Goal: Information Seeking & Learning: Learn about a topic

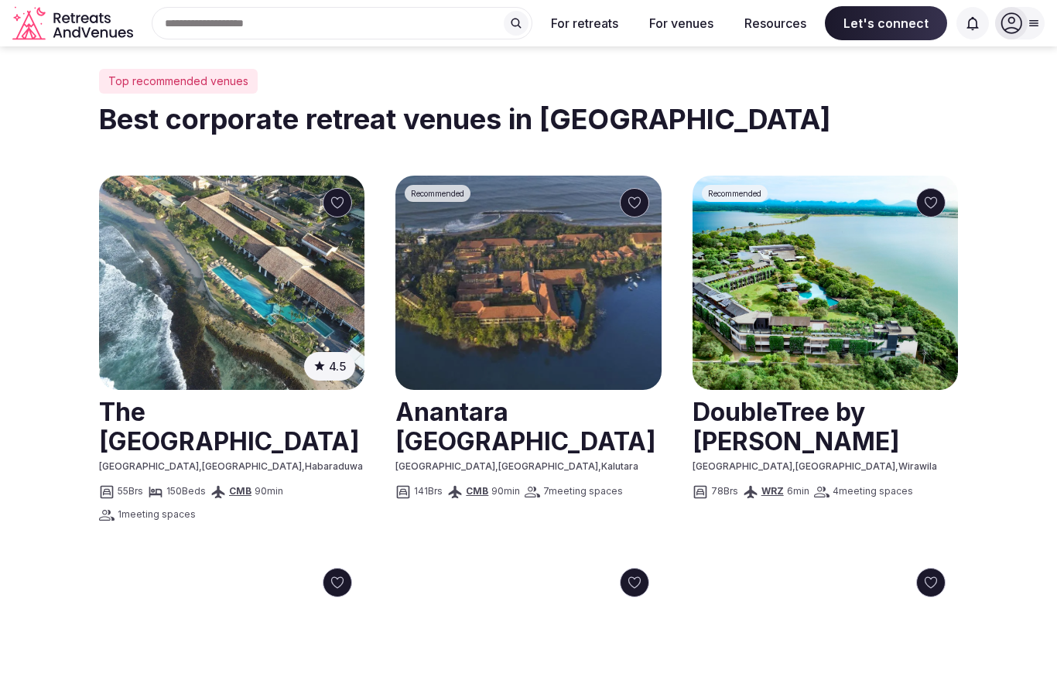
scroll to position [683, 0]
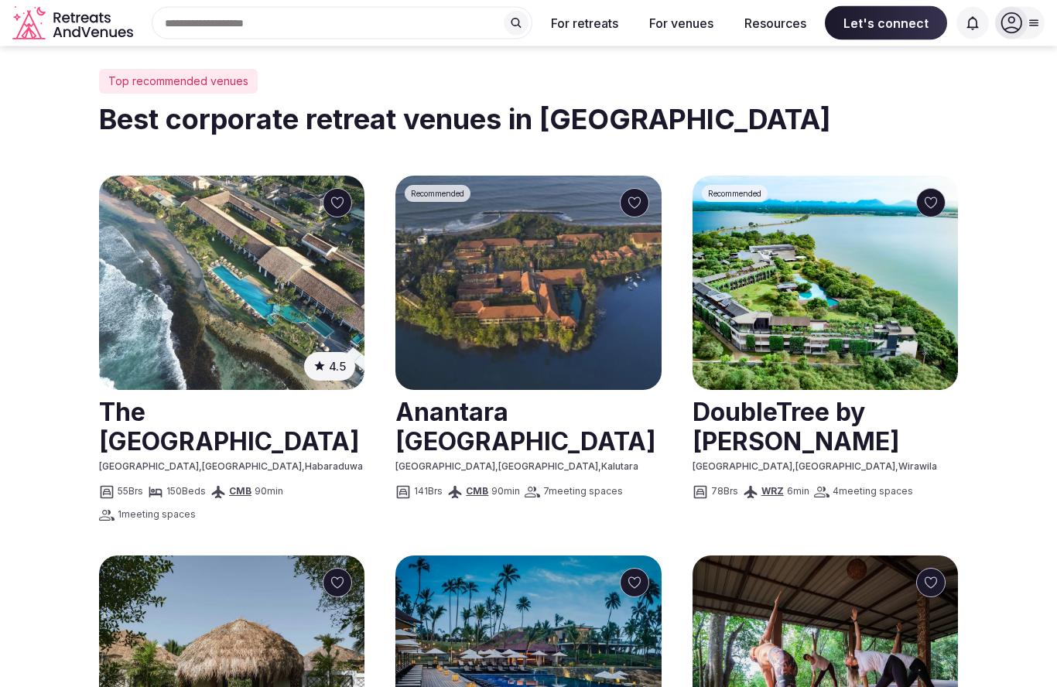
click at [533, 409] on link at bounding box center [529, 426] width 266 height 69
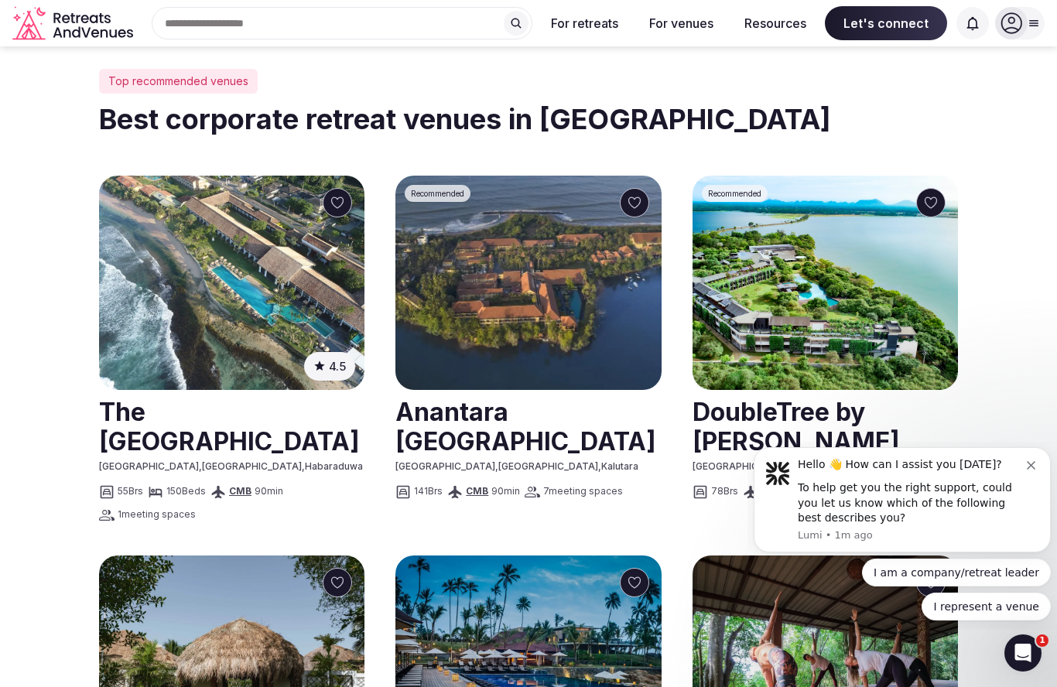
scroll to position [0, 0]
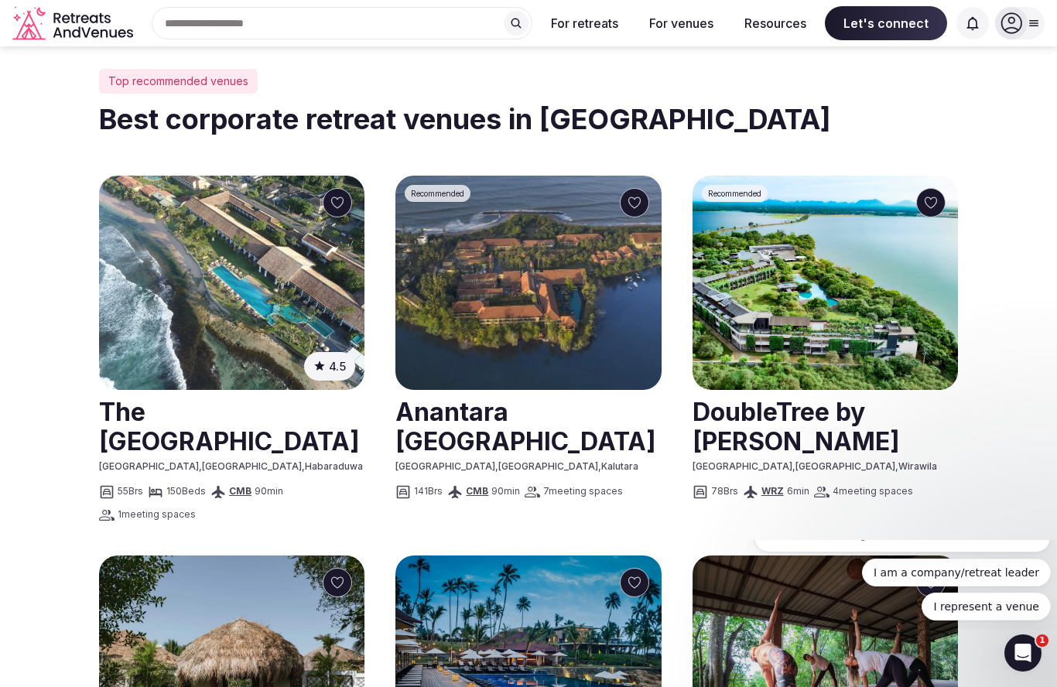
click at [287, 300] on img at bounding box center [232, 283] width 266 height 214
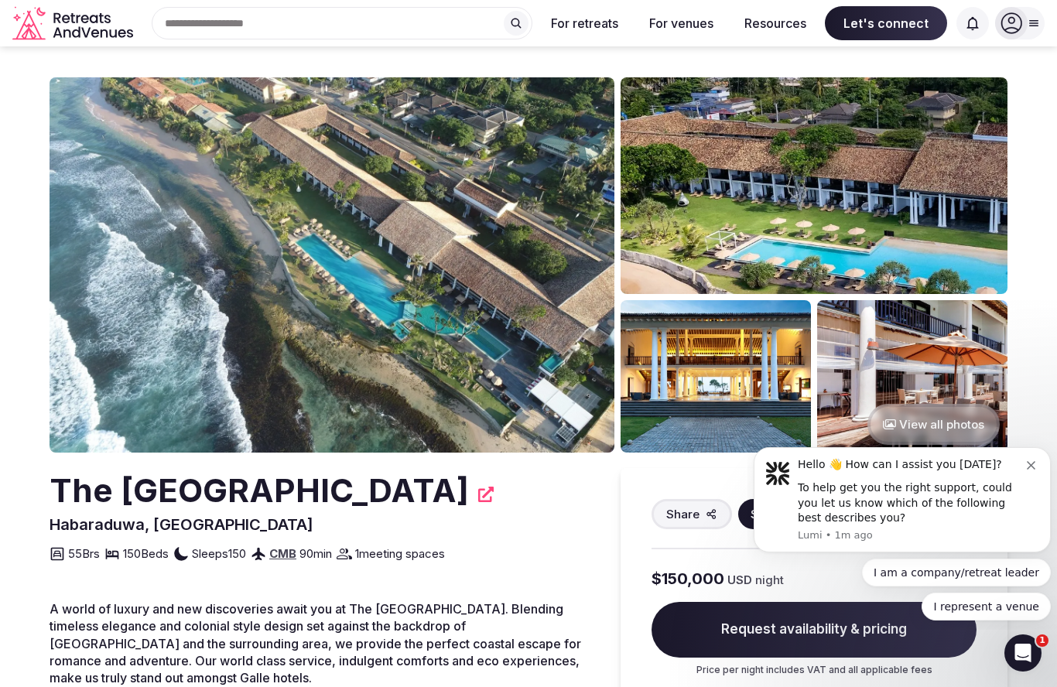
click at [938, 426] on button "View all photos" at bounding box center [934, 424] width 132 height 41
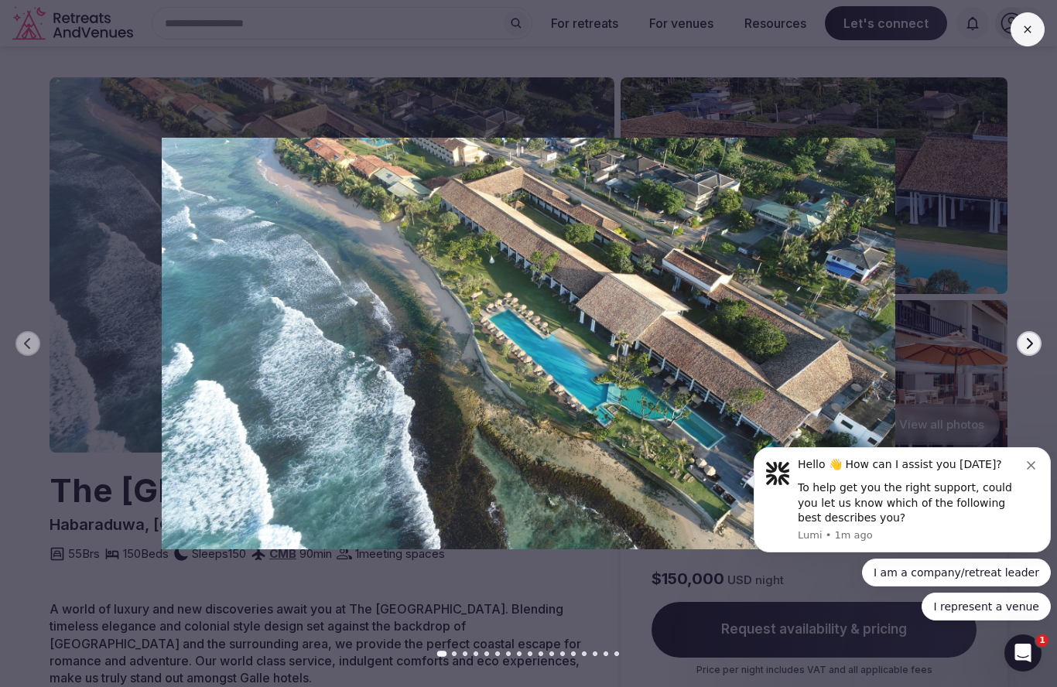
click at [1026, 461] on div "Hello 👋 How can I assist you today?" at bounding box center [912, 464] width 229 height 15
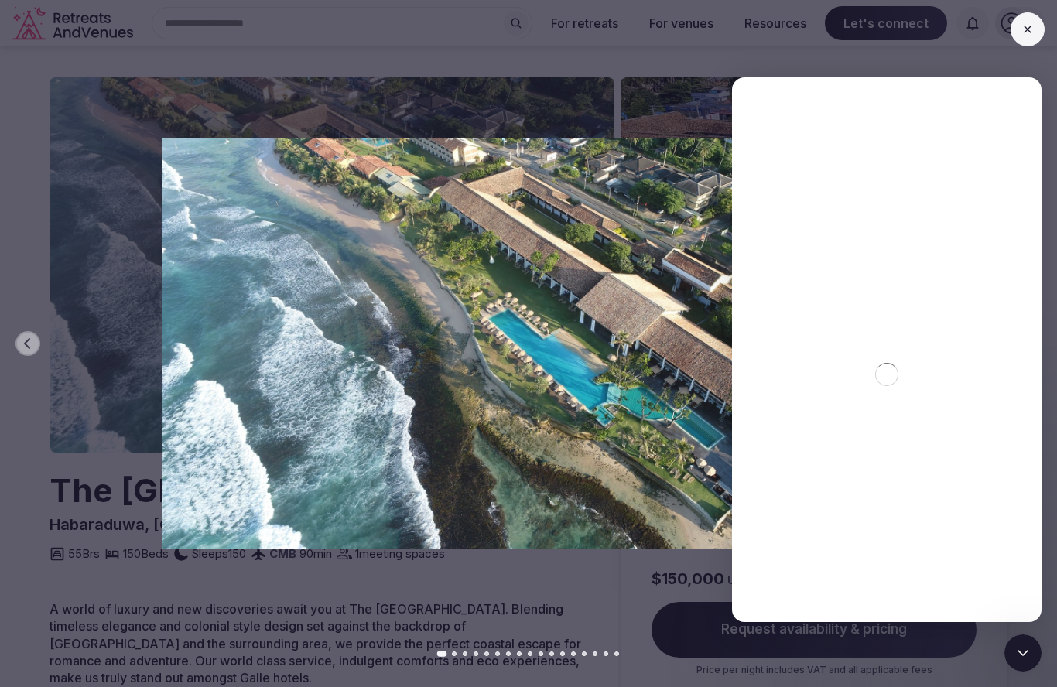
click at [1032, 29] on icon at bounding box center [1028, 29] width 12 height 12
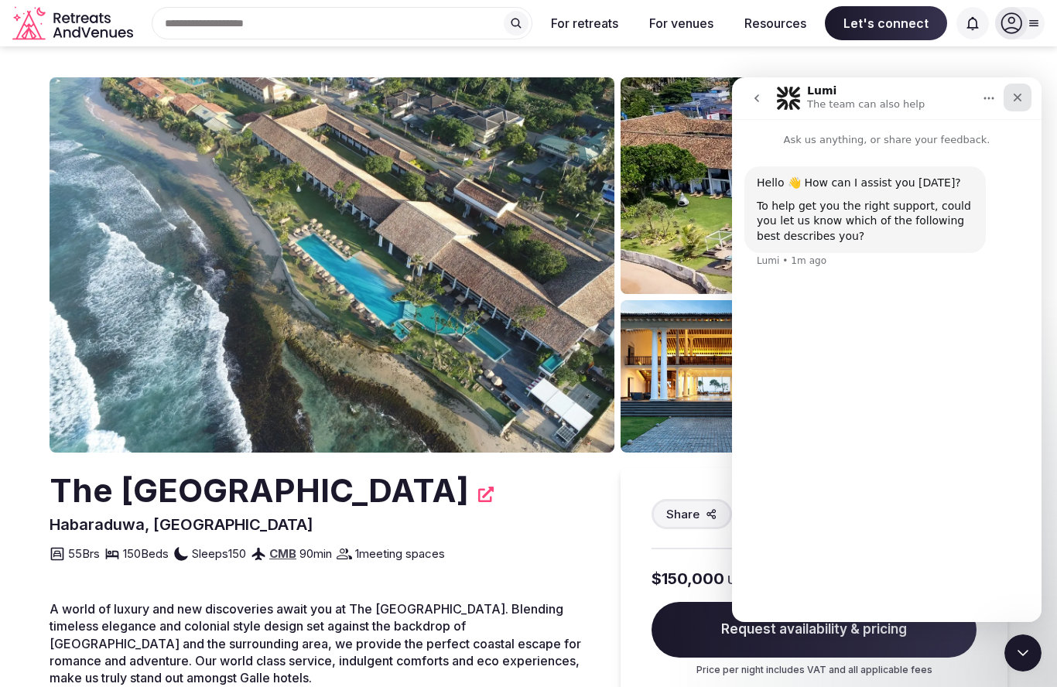
click at [1019, 101] on icon "Close" at bounding box center [1018, 97] width 12 height 12
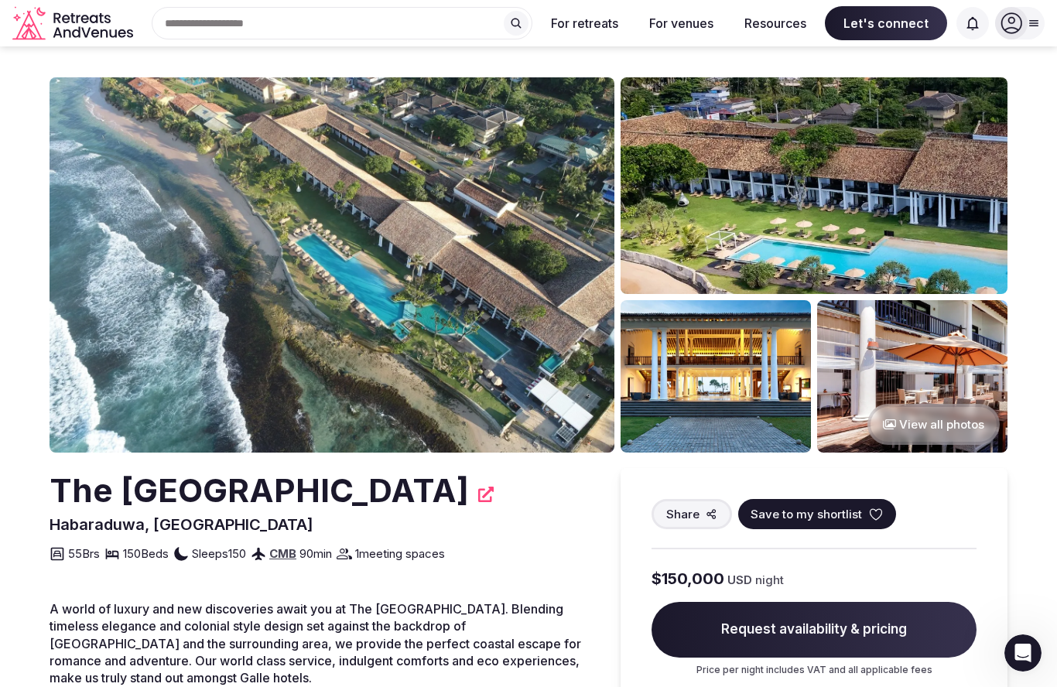
click at [934, 432] on button "View all photos" at bounding box center [934, 424] width 132 height 41
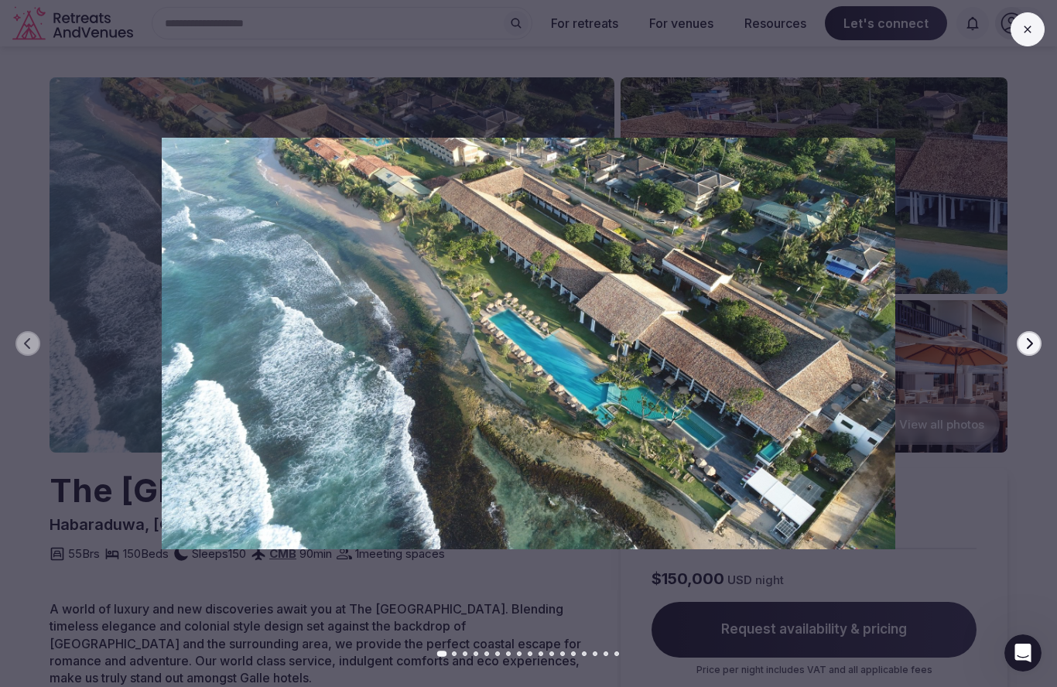
click at [1033, 271] on div at bounding box center [523, 344] width 1070 height 413
click at [1025, 351] on button "Next slide" at bounding box center [1029, 343] width 25 height 25
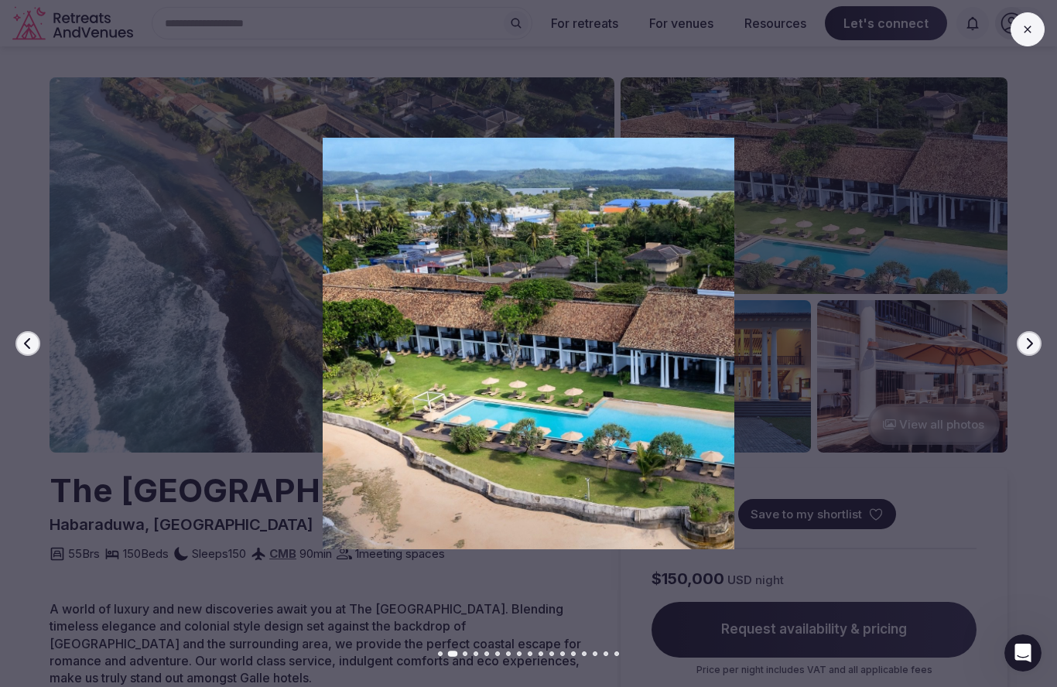
click at [1024, 34] on icon at bounding box center [1028, 29] width 12 height 12
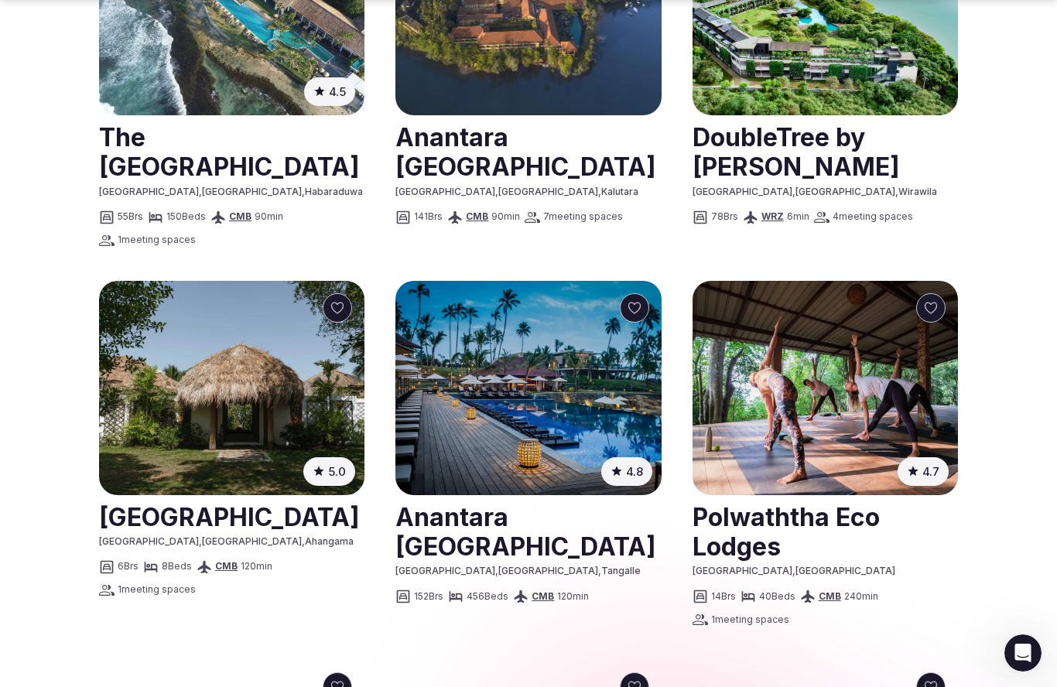
scroll to position [969, 0]
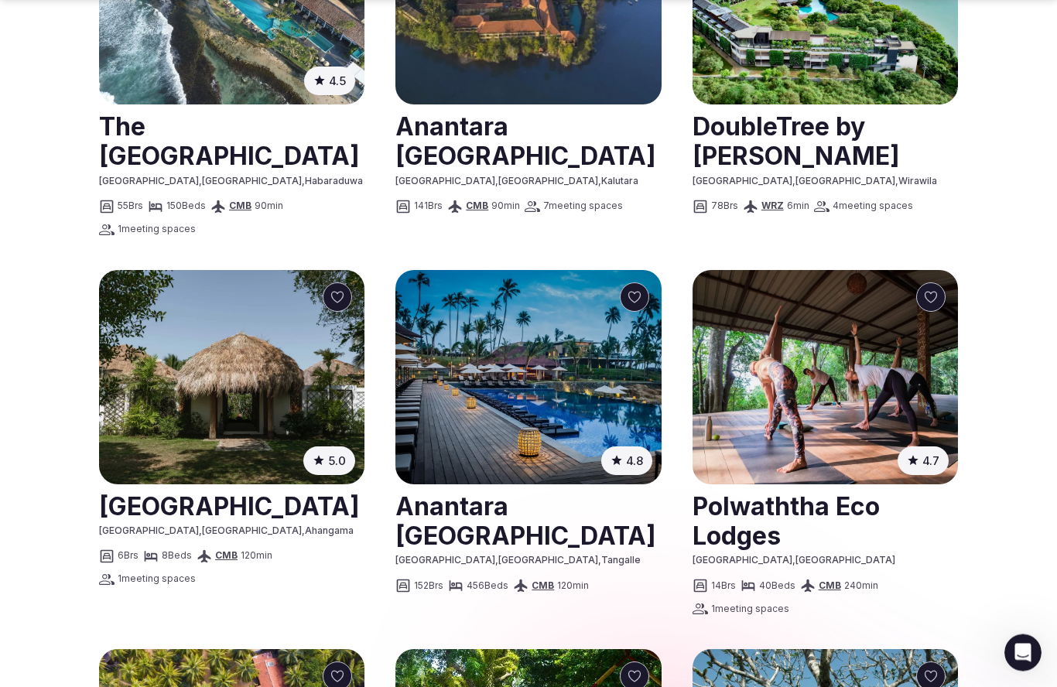
click at [533, 408] on img at bounding box center [529, 378] width 266 height 214
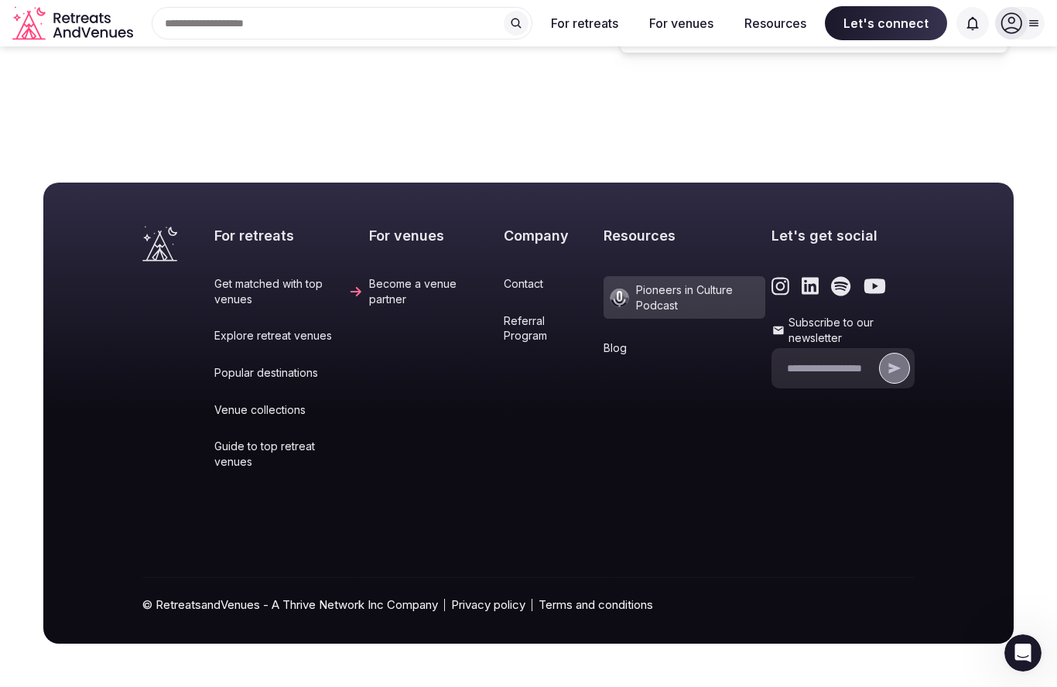
scroll to position [207, 0]
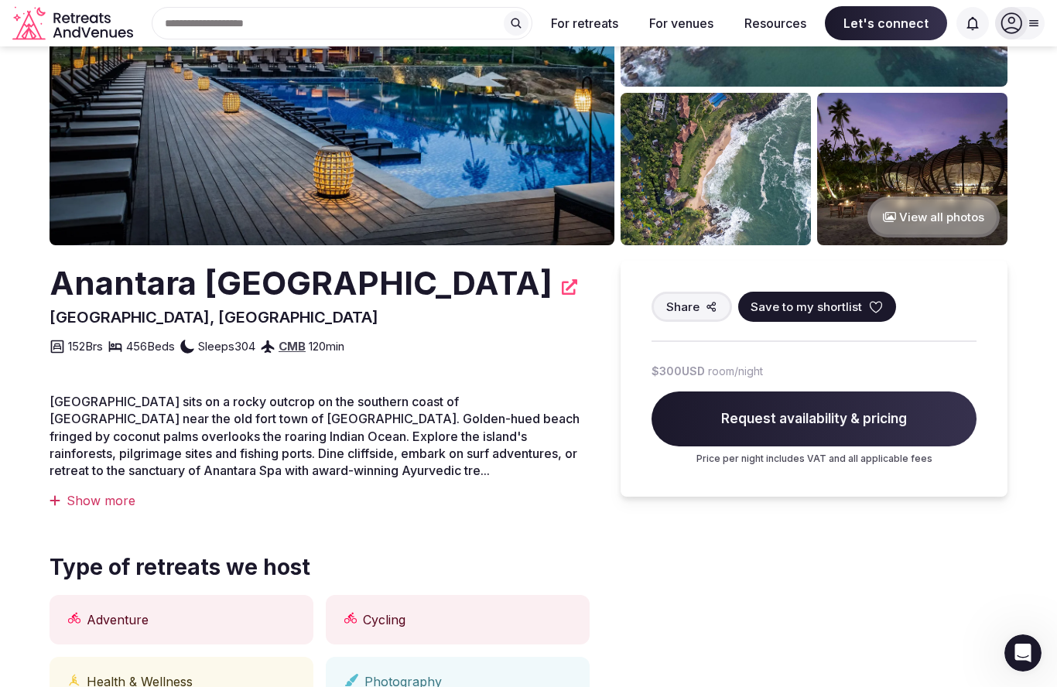
click at [945, 221] on button "View all photos" at bounding box center [934, 217] width 132 height 41
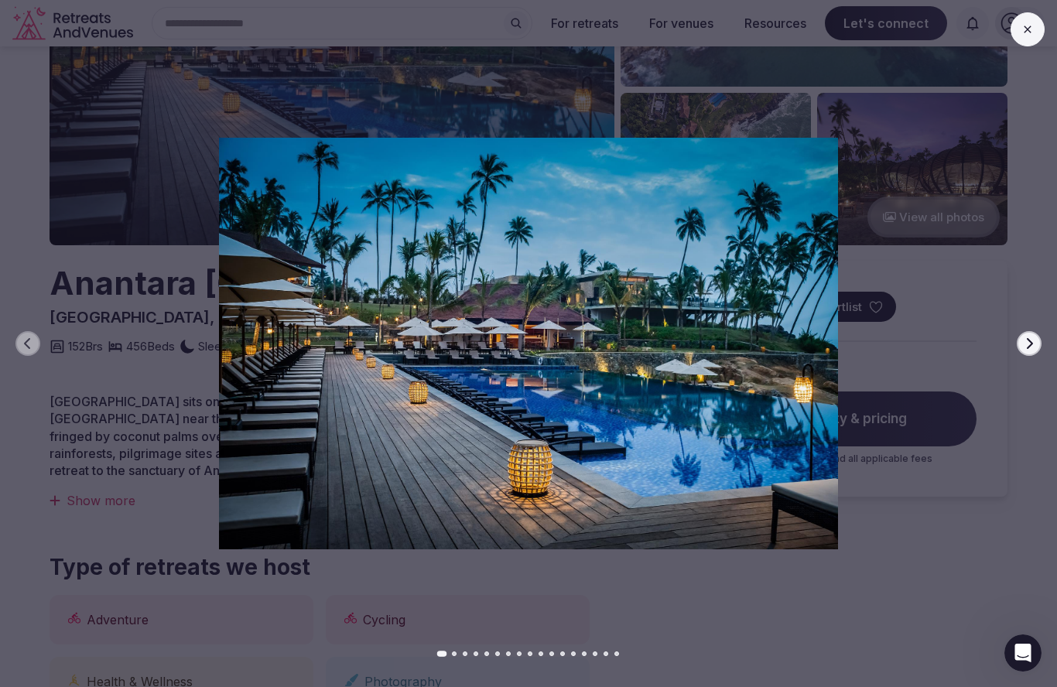
click at [1029, 33] on icon at bounding box center [1028, 29] width 12 height 12
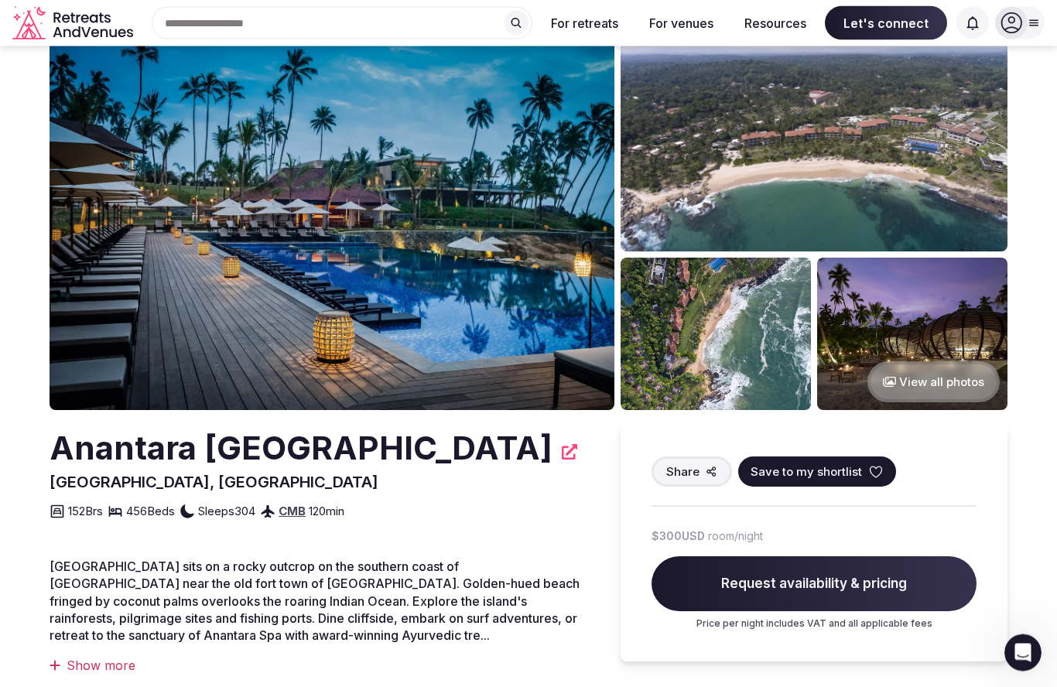
scroll to position [0, 0]
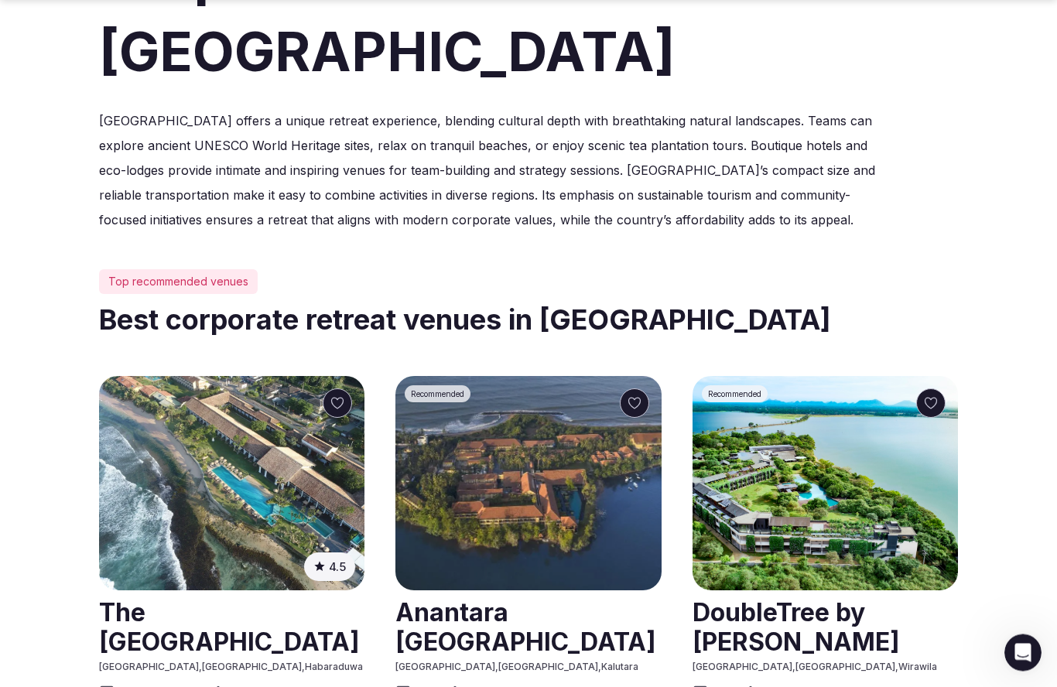
scroll to position [485, 0]
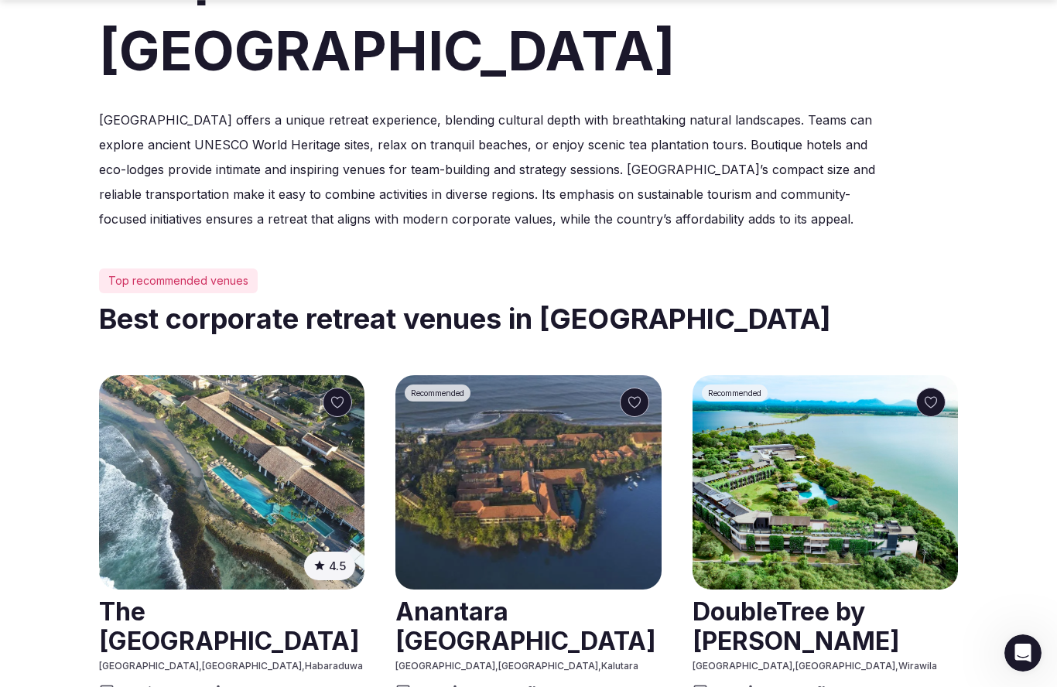
click at [843, 501] on img at bounding box center [826, 482] width 266 height 214
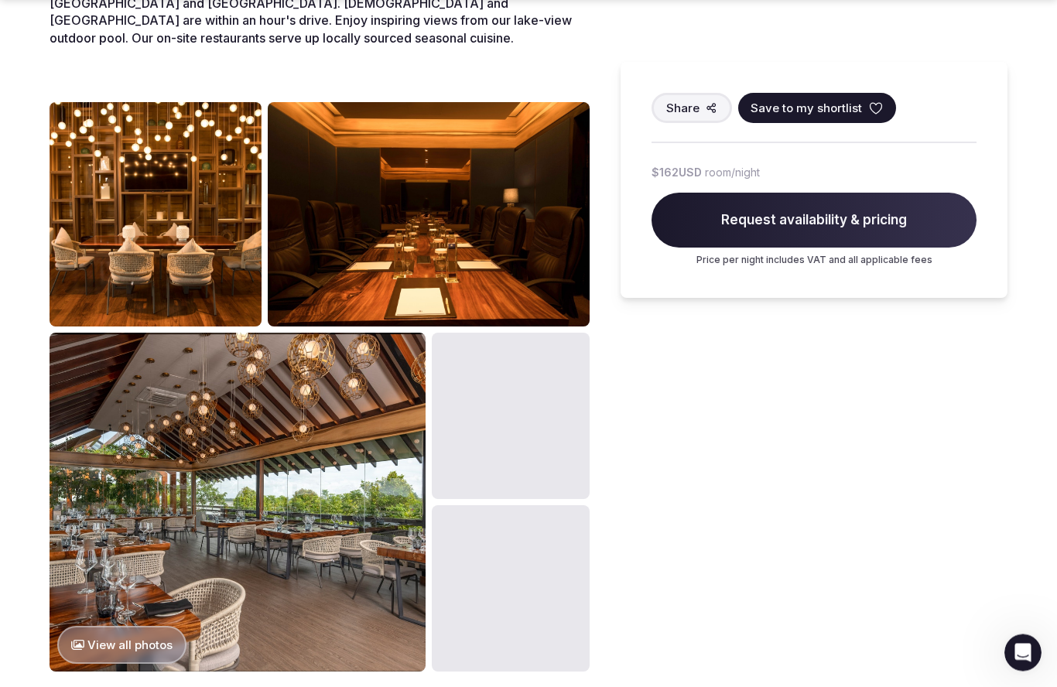
scroll to position [669, 0]
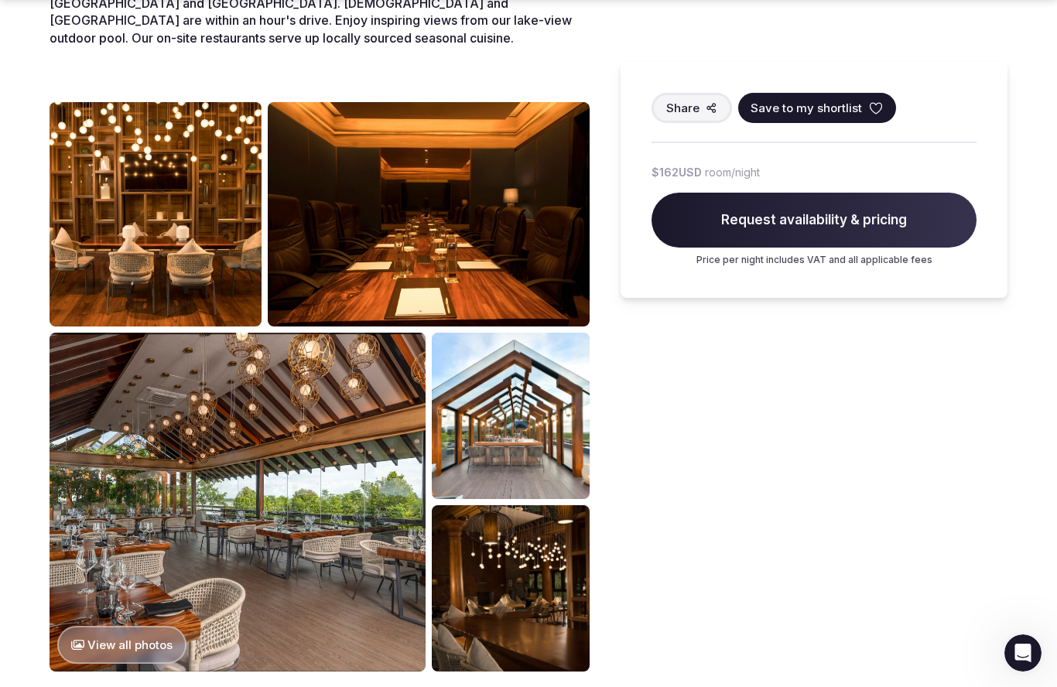
click at [124, 626] on button "View all photos" at bounding box center [121, 645] width 129 height 38
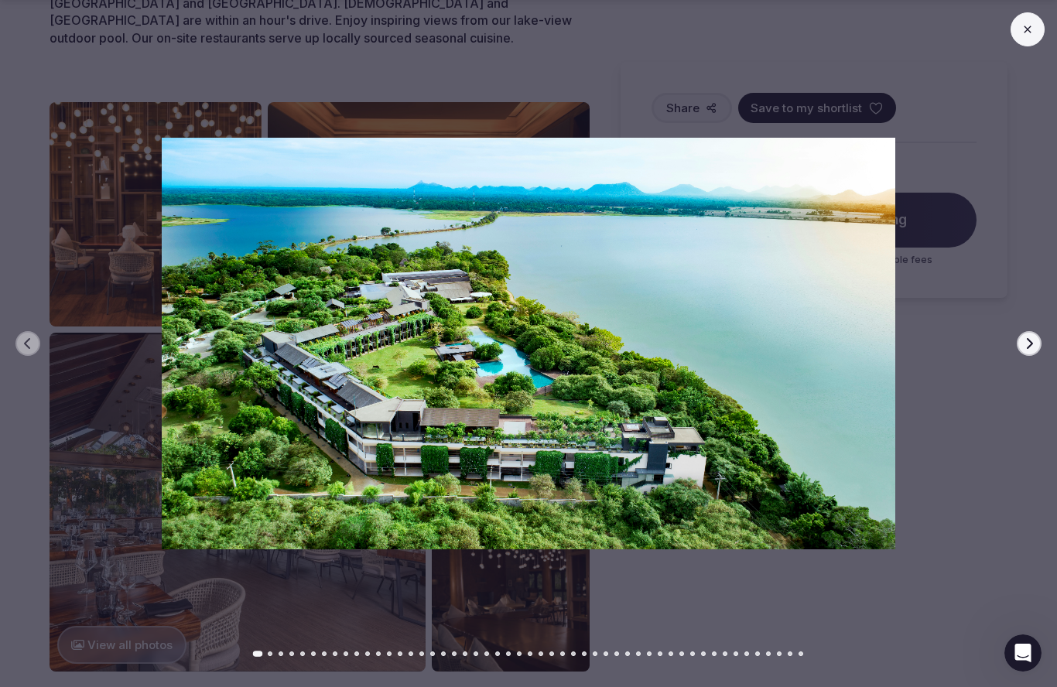
click at [1033, 350] on icon "button" at bounding box center [1029, 343] width 12 height 12
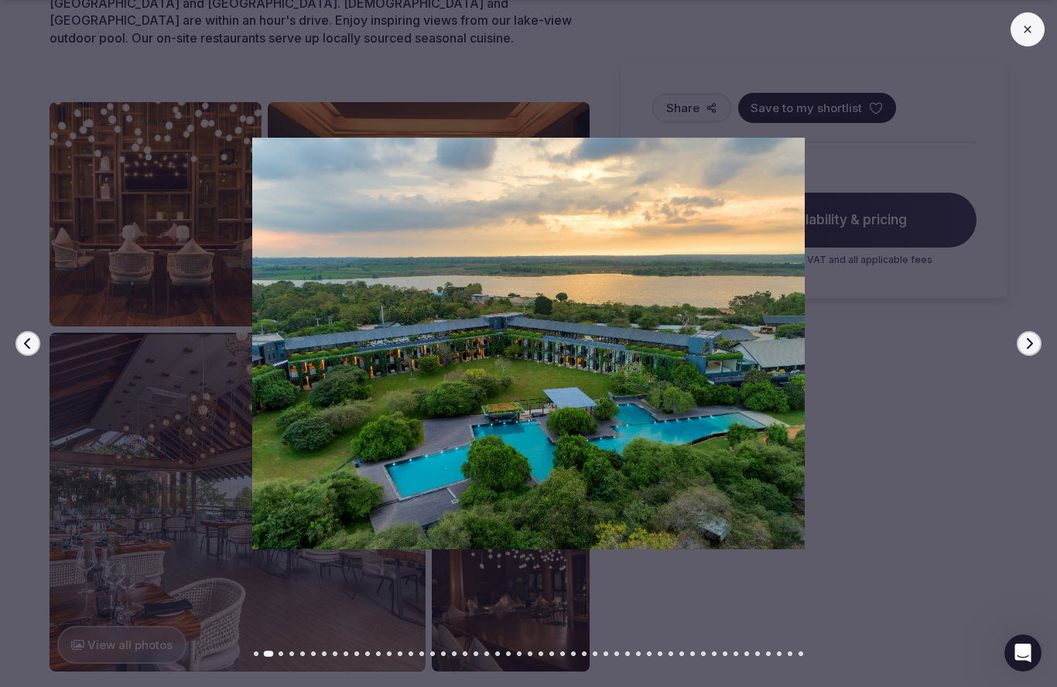
click at [1030, 350] on icon "button" at bounding box center [1029, 343] width 12 height 12
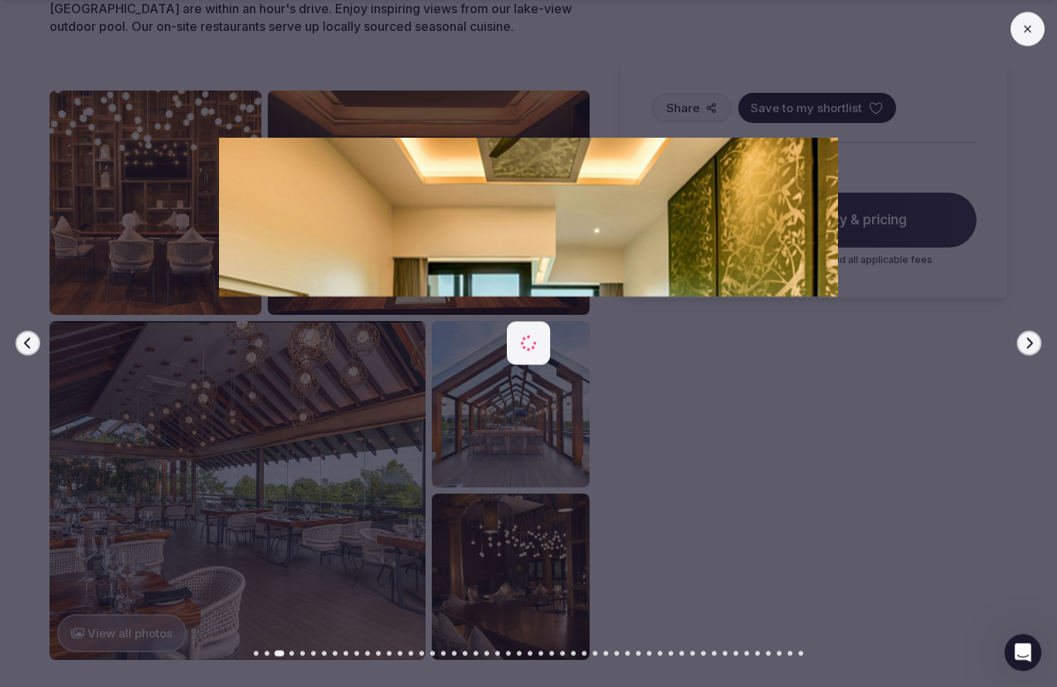
scroll to position [748, 0]
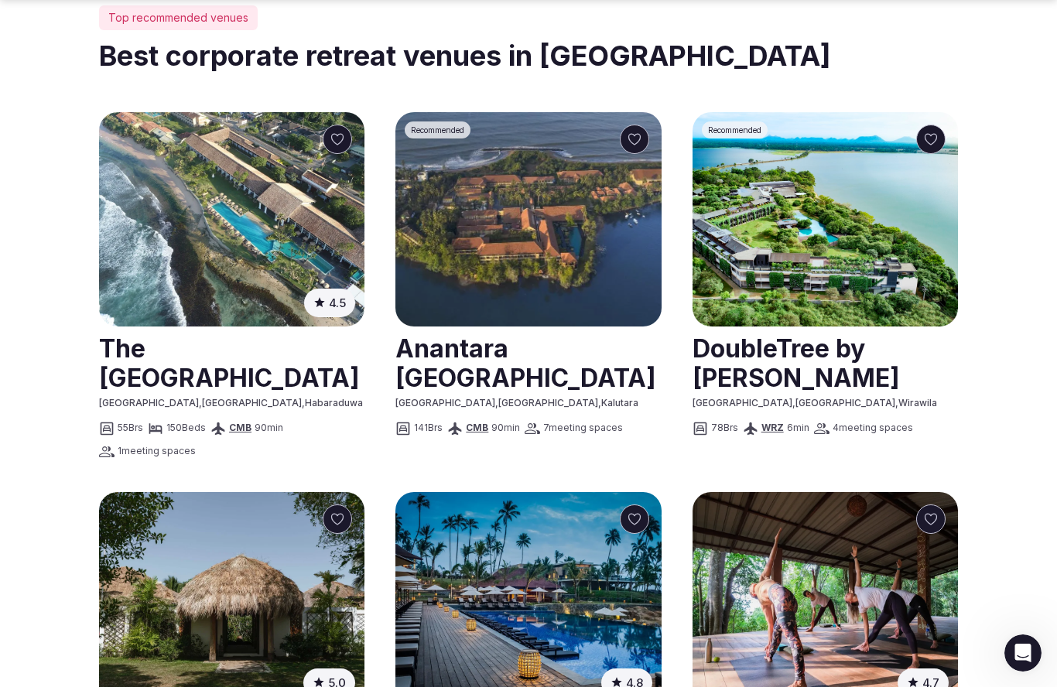
scroll to position [552, 0]
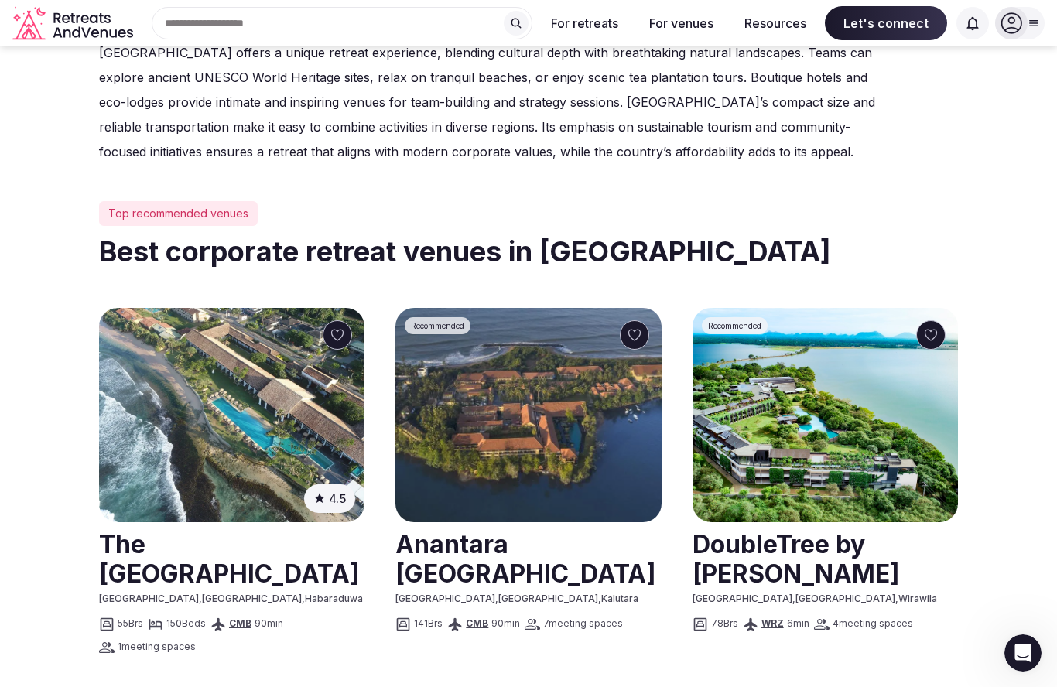
click at [817, 565] on link at bounding box center [826, 558] width 266 height 69
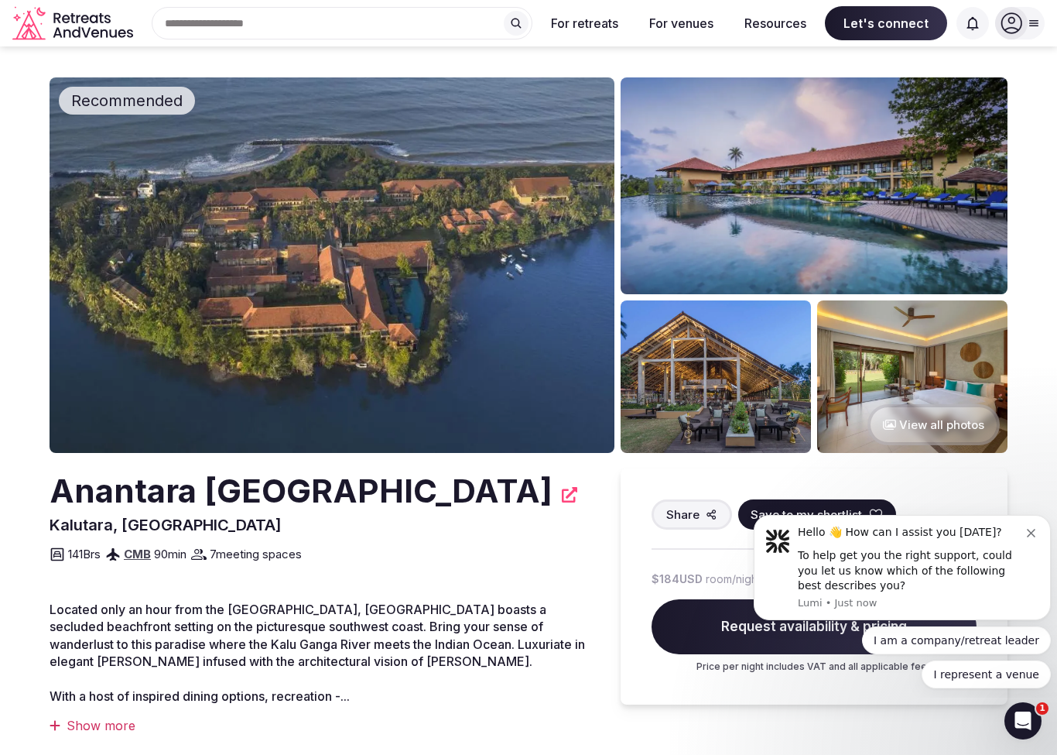
click at [933, 420] on button "View all photos" at bounding box center [934, 424] width 132 height 41
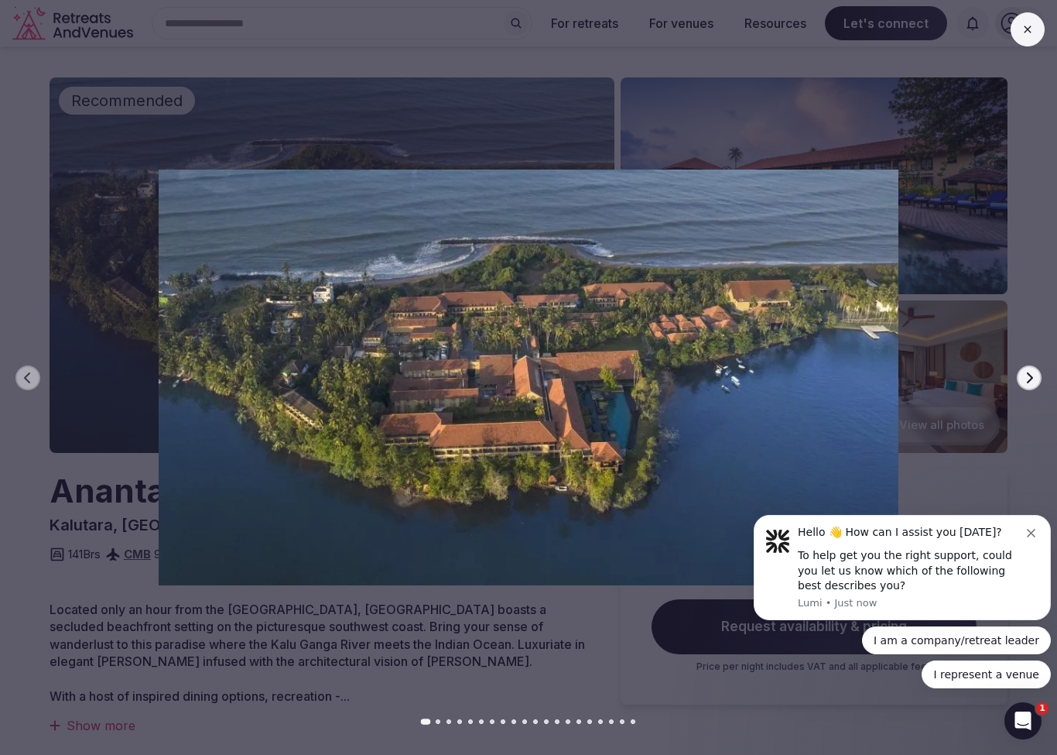
click at [1022, 380] on button "Next slide" at bounding box center [1029, 377] width 25 height 25
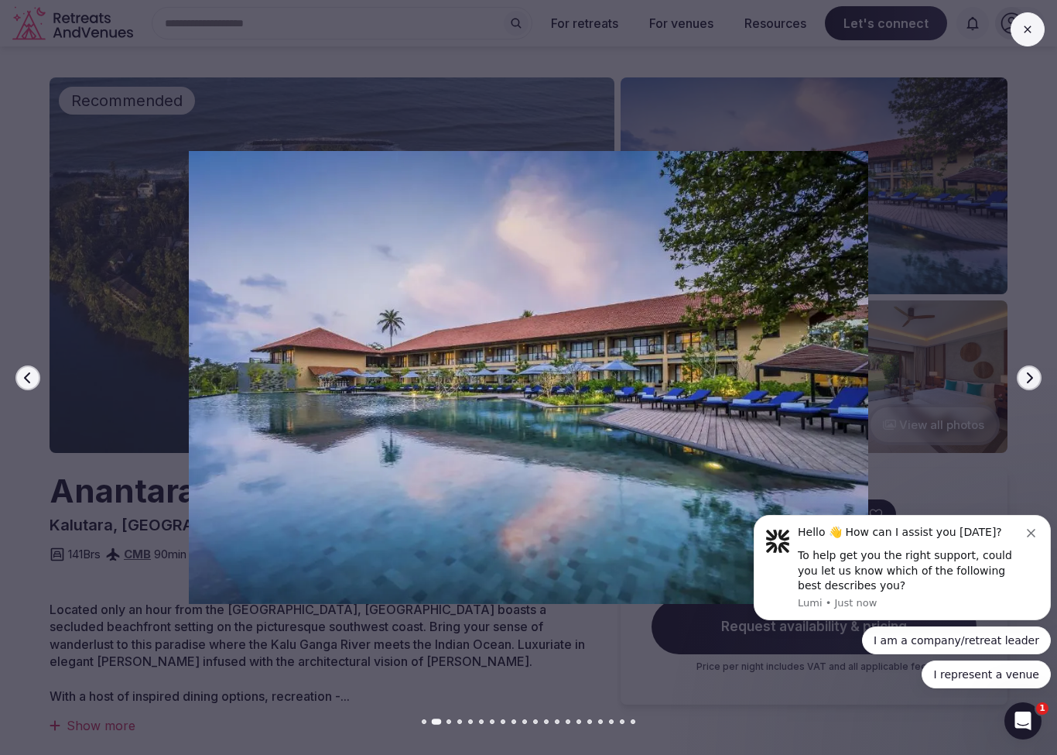
click at [1023, 382] on button "Next slide" at bounding box center [1029, 377] width 25 height 25
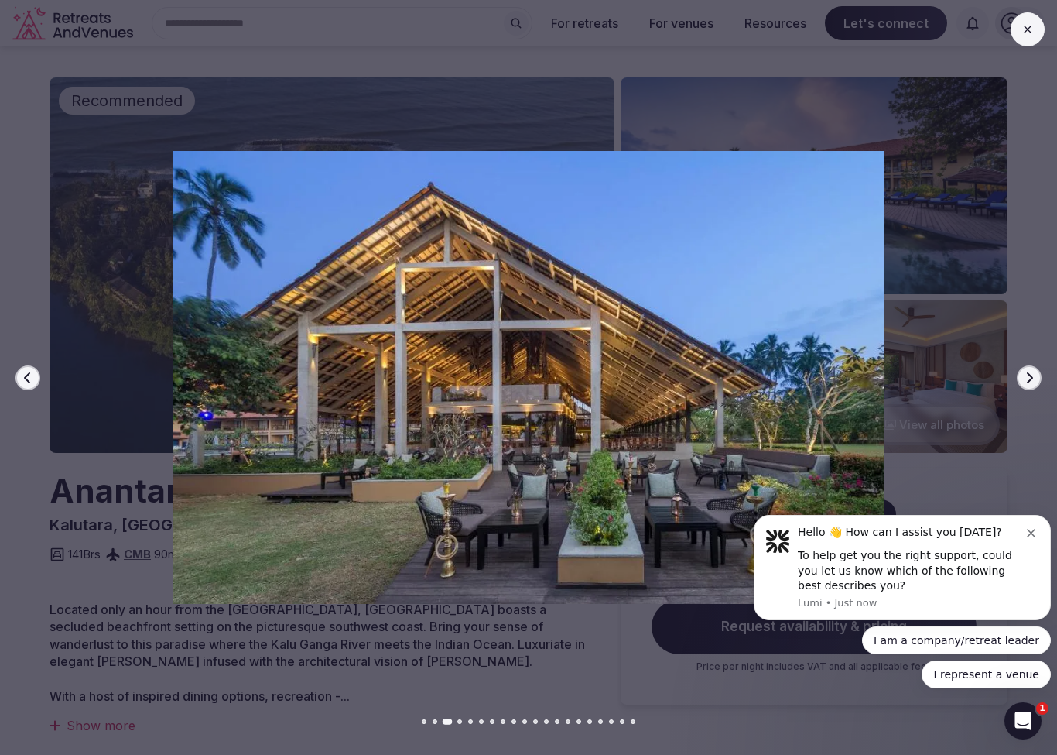
click at [1031, 537] on icon "Dismiss notification" at bounding box center [1031, 533] width 9 height 9
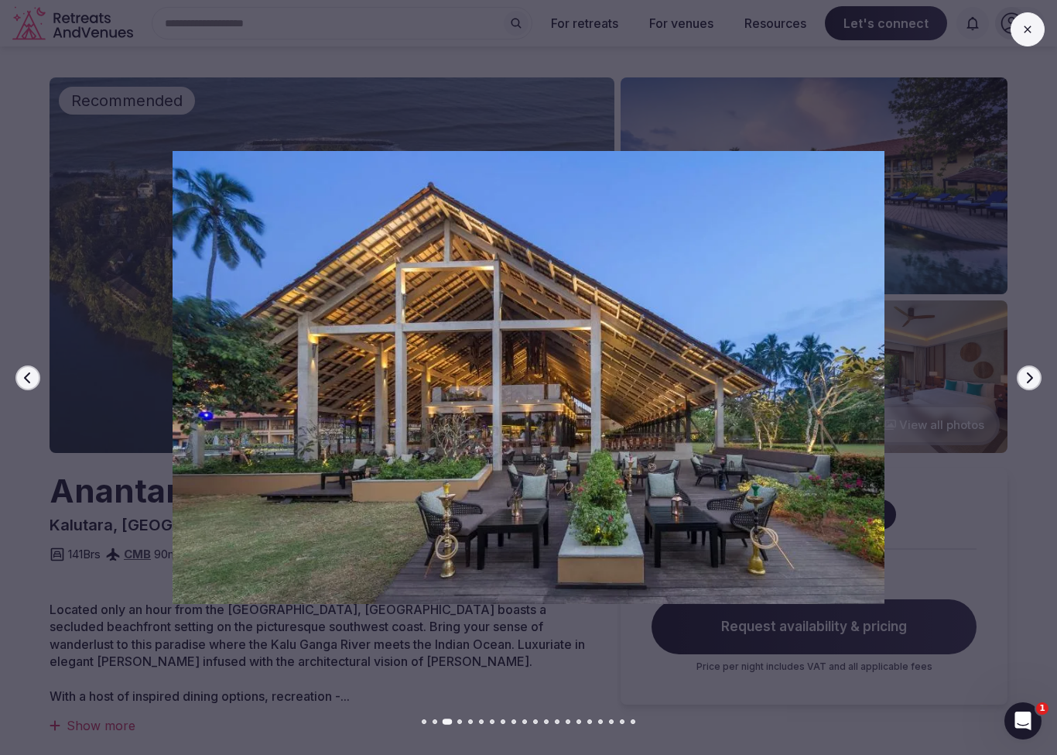
click at [1019, 375] on button "Next slide" at bounding box center [1029, 377] width 25 height 25
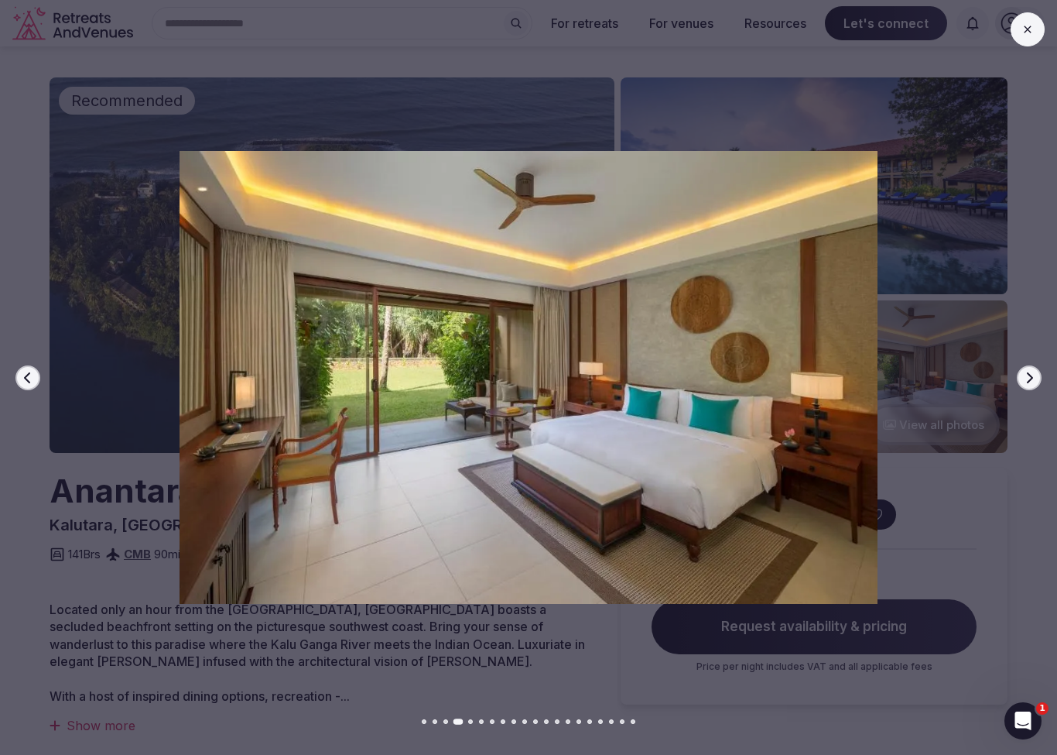
click at [1022, 386] on button "Next slide" at bounding box center [1029, 377] width 25 height 25
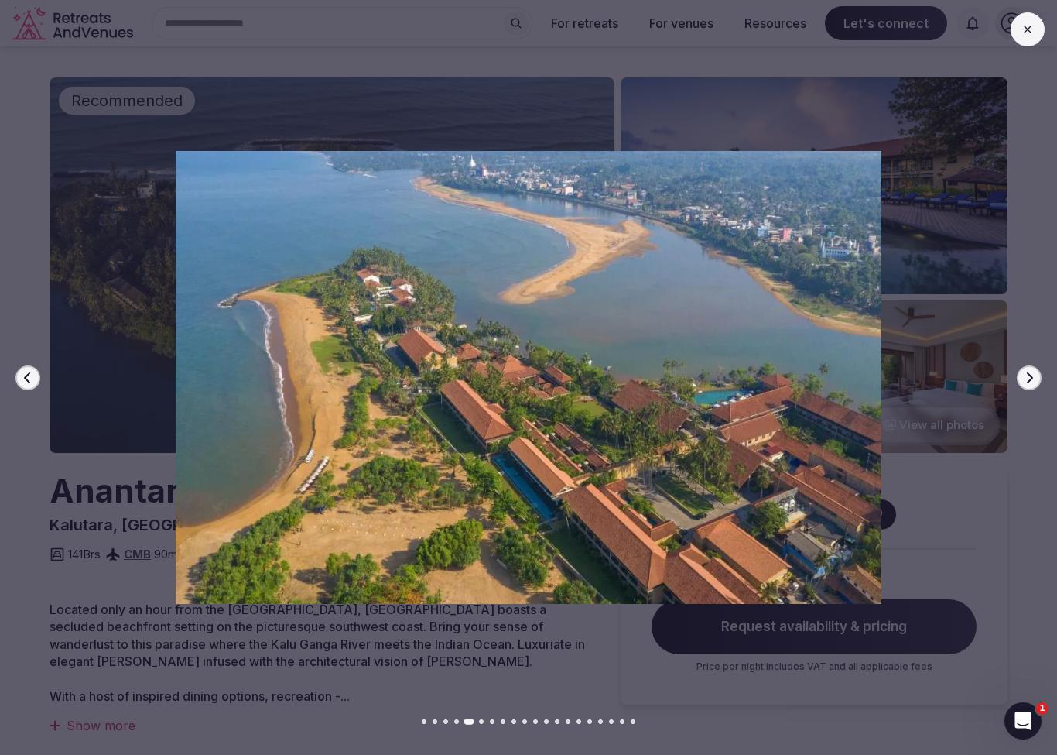
click at [1019, 392] on div at bounding box center [523, 377] width 1070 height 453
click at [1025, 387] on button "Next slide" at bounding box center [1029, 377] width 25 height 25
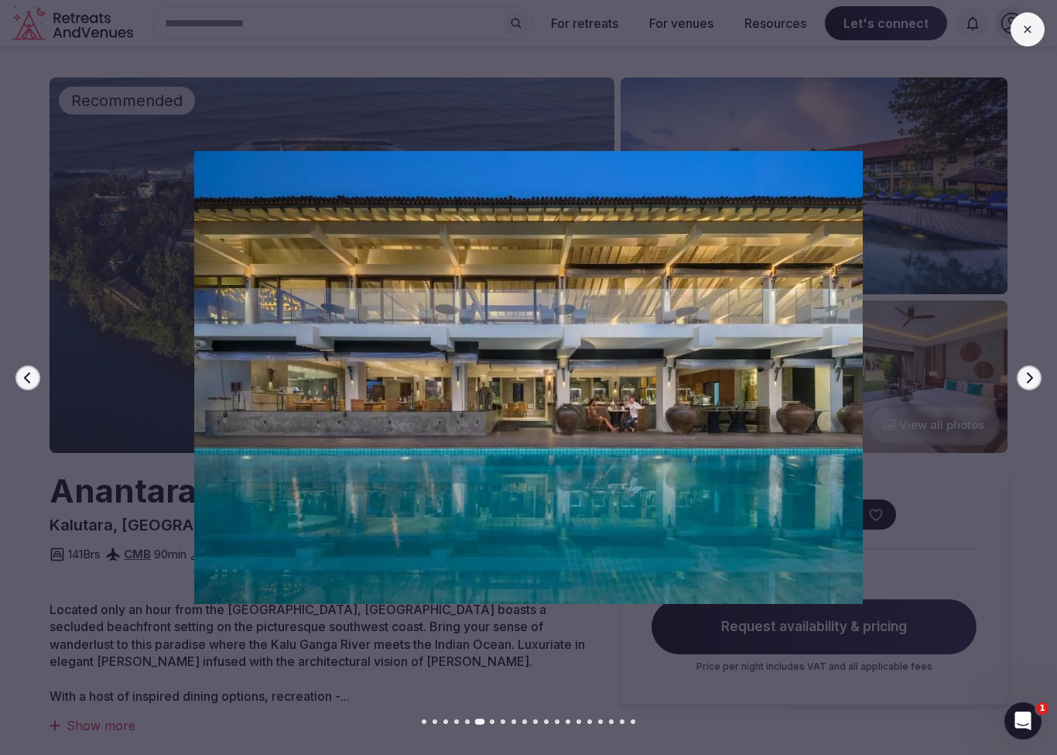
click at [1026, 386] on button "Next slide" at bounding box center [1029, 377] width 25 height 25
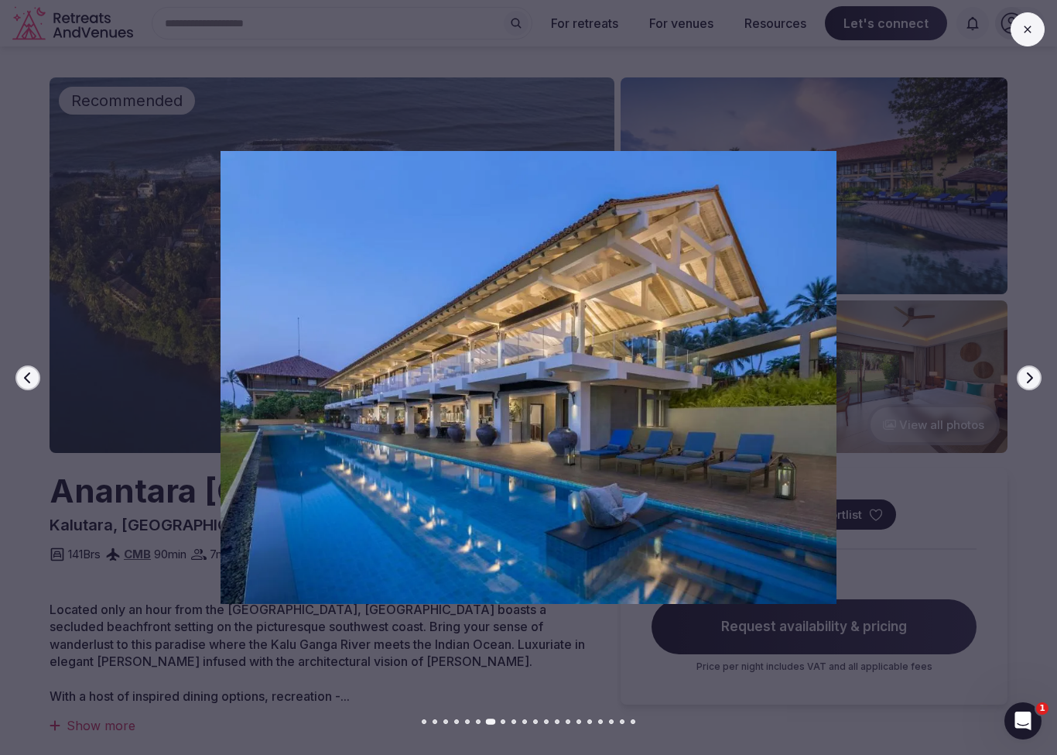
click at [1023, 385] on button "Next slide" at bounding box center [1029, 377] width 25 height 25
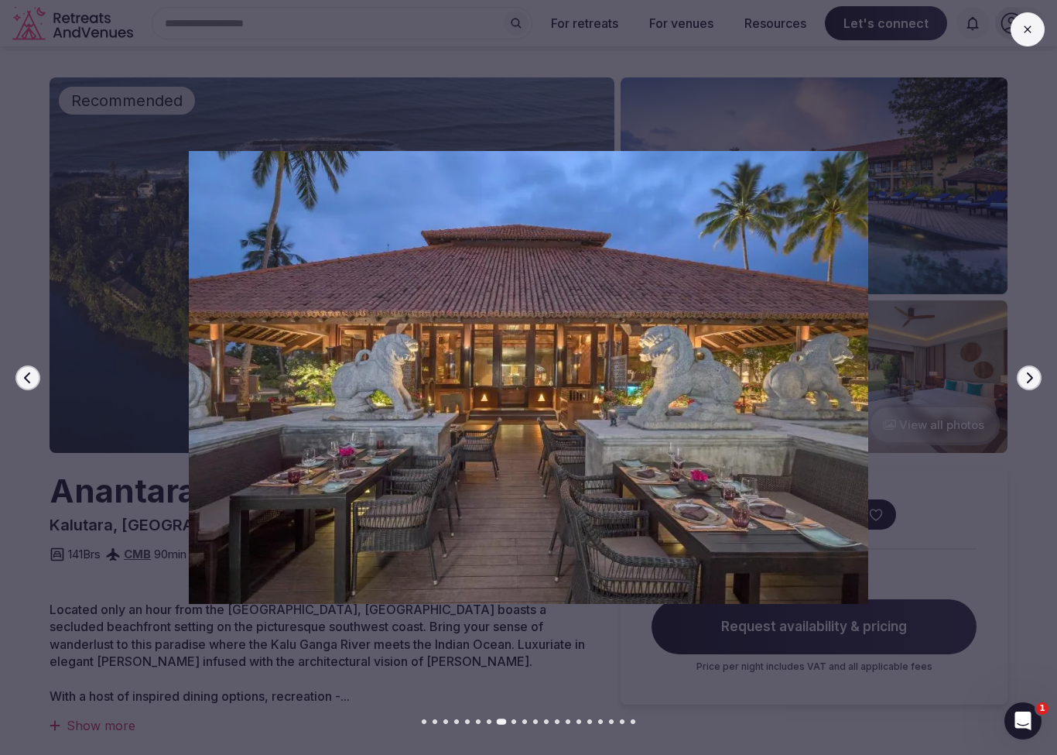
click at [1018, 389] on div at bounding box center [523, 377] width 1070 height 453
click at [1022, 386] on button "Next slide" at bounding box center [1029, 377] width 25 height 25
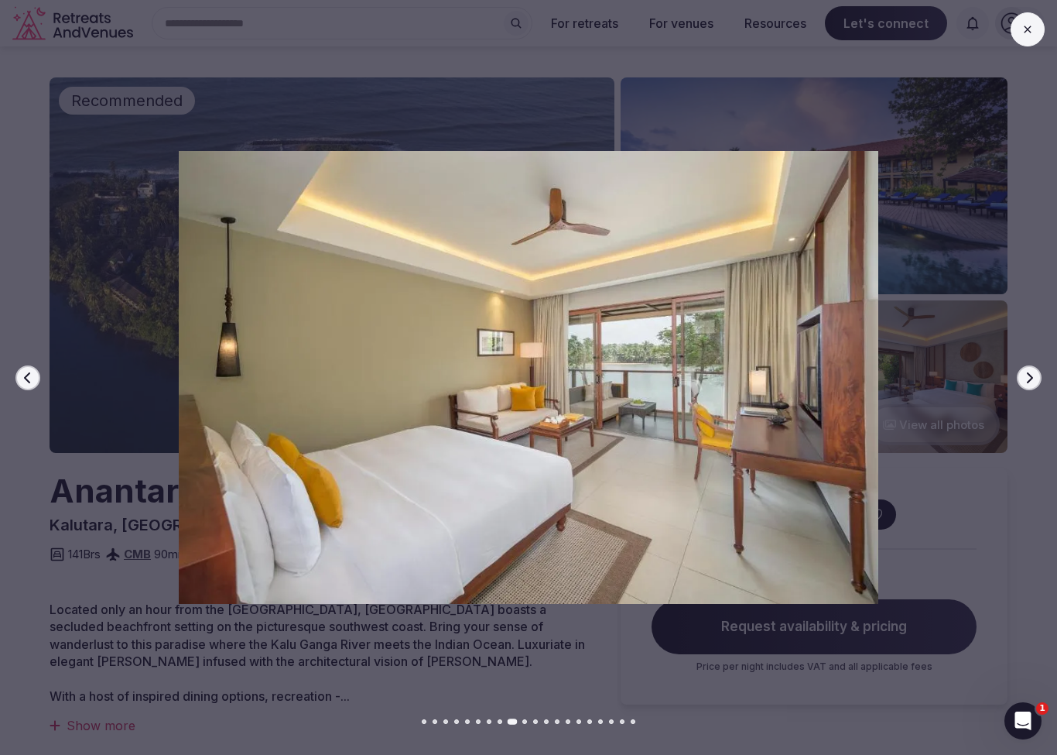
click at [1024, 391] on div at bounding box center [523, 377] width 1070 height 453
click at [1024, 380] on icon "button" at bounding box center [1029, 378] width 12 height 12
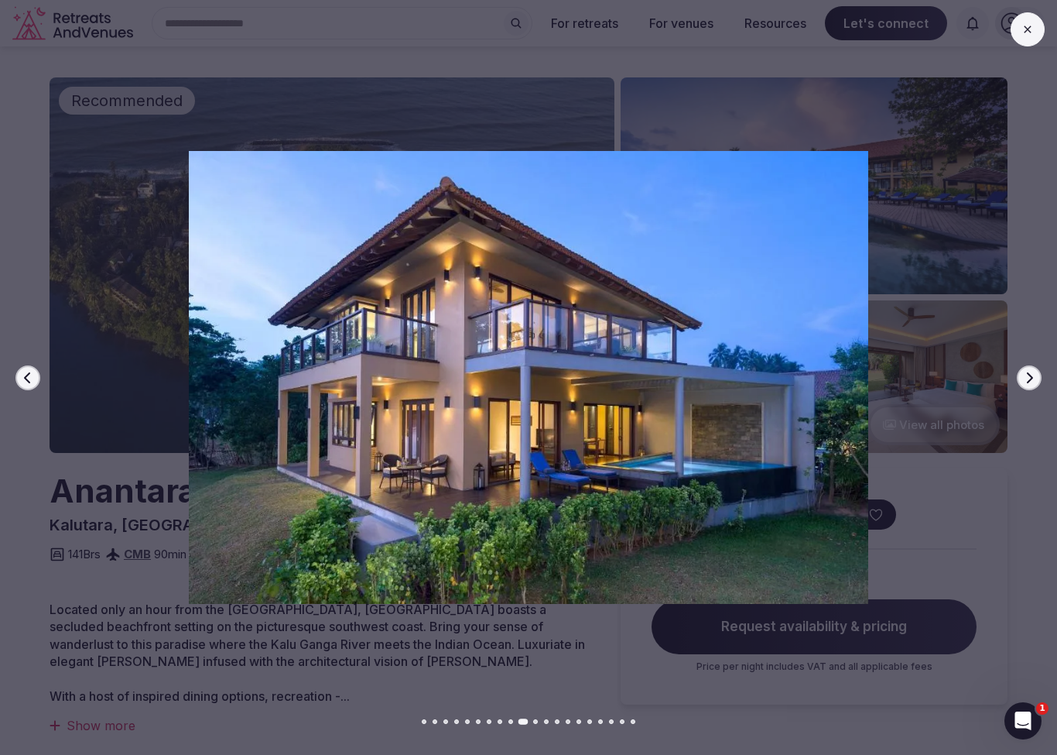
click at [1026, 376] on icon "button" at bounding box center [1029, 378] width 12 height 12
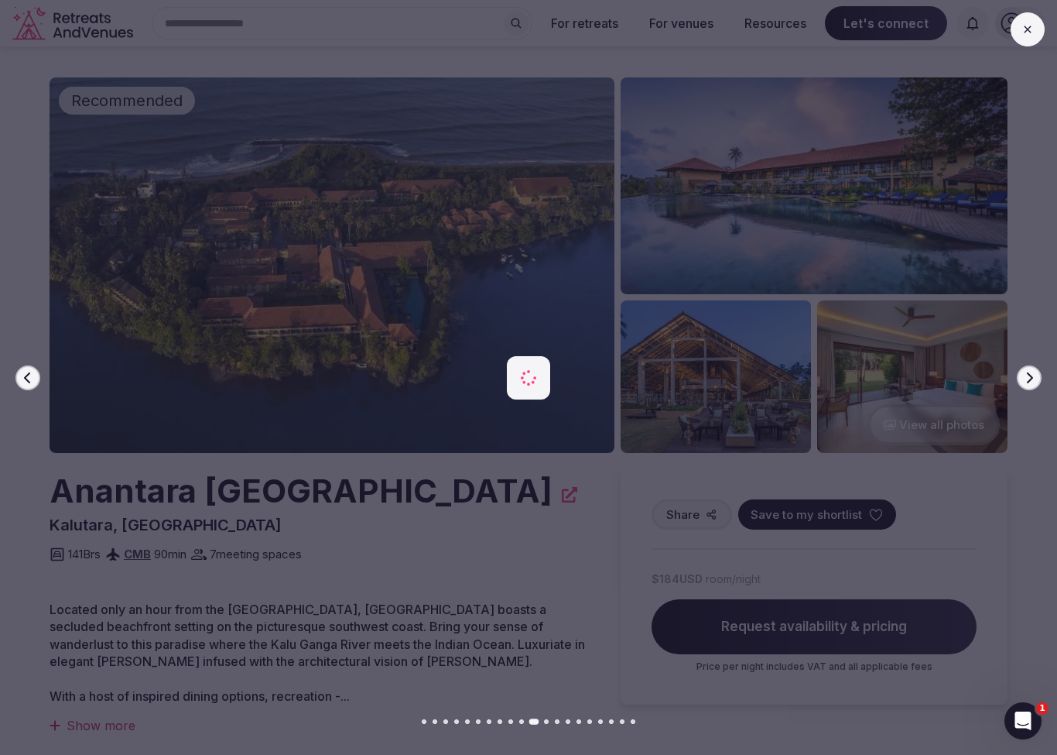
click at [1029, 374] on icon "button" at bounding box center [1030, 377] width 6 height 11
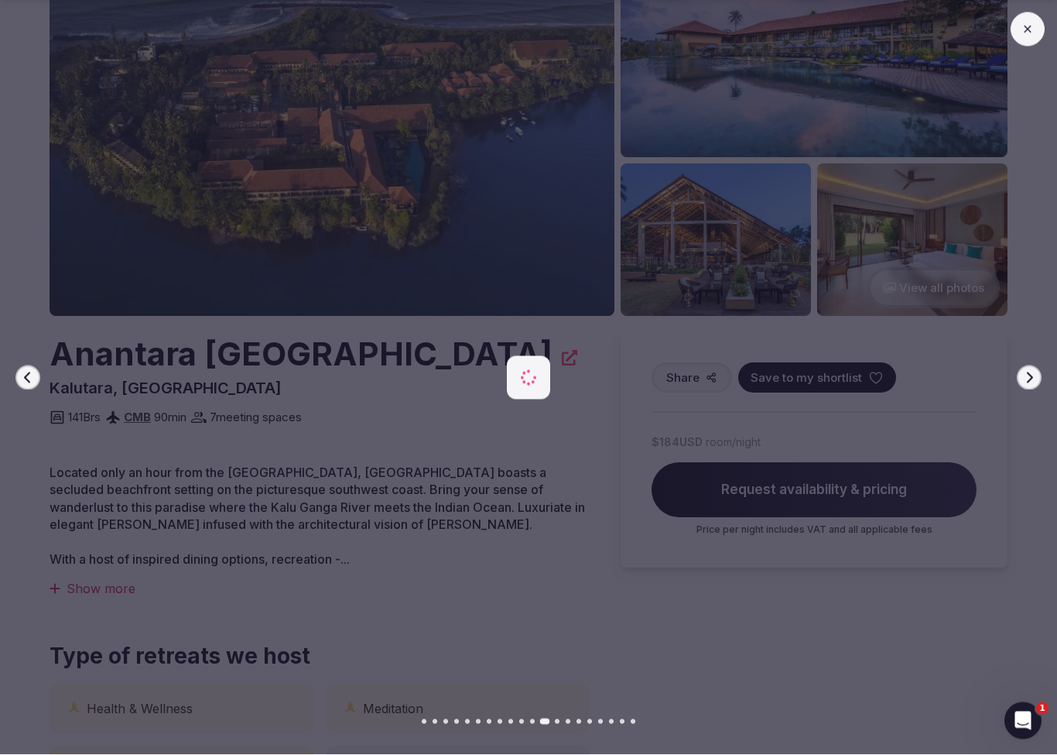
scroll to position [137, 0]
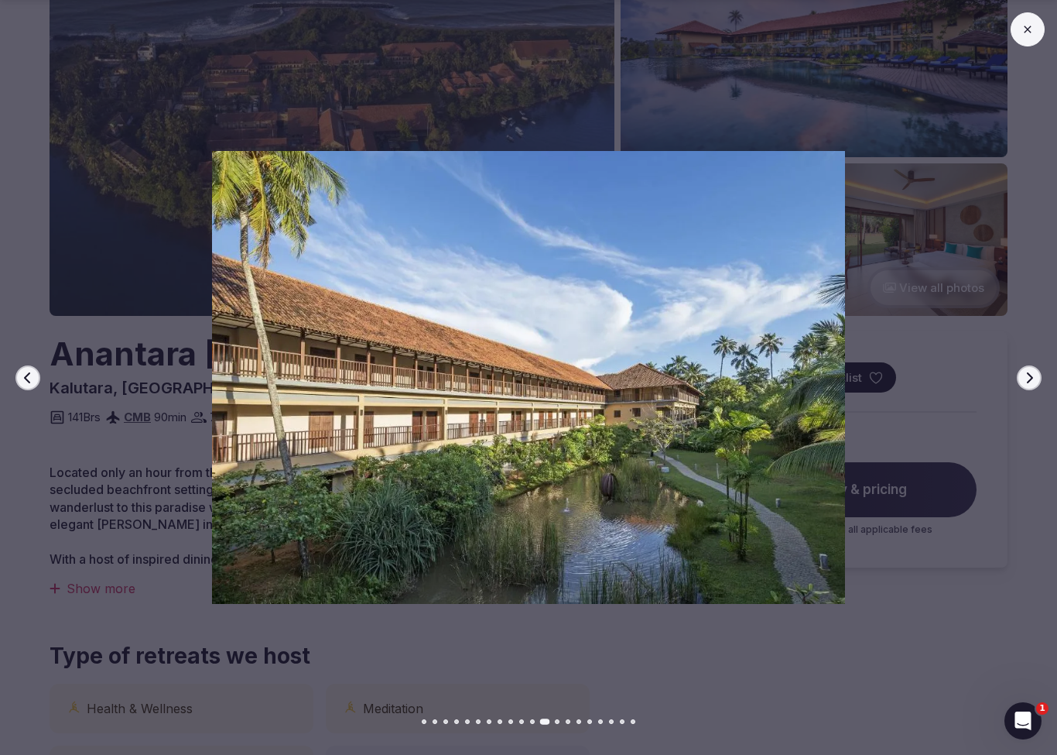
click at [1024, 33] on icon at bounding box center [1028, 29] width 12 height 12
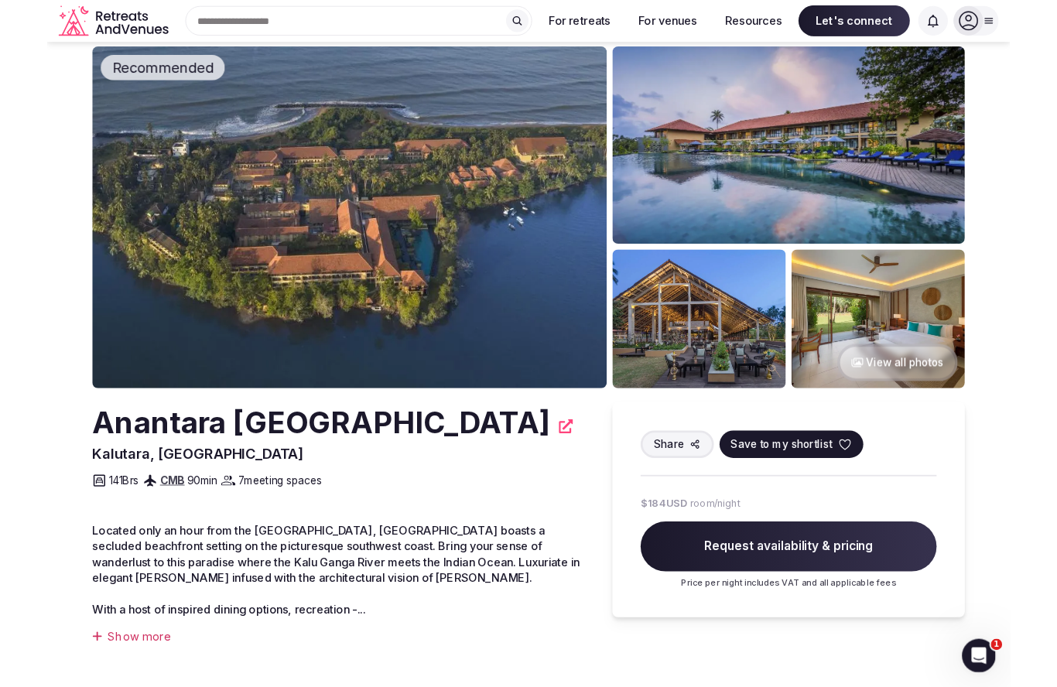
scroll to position [0, 0]
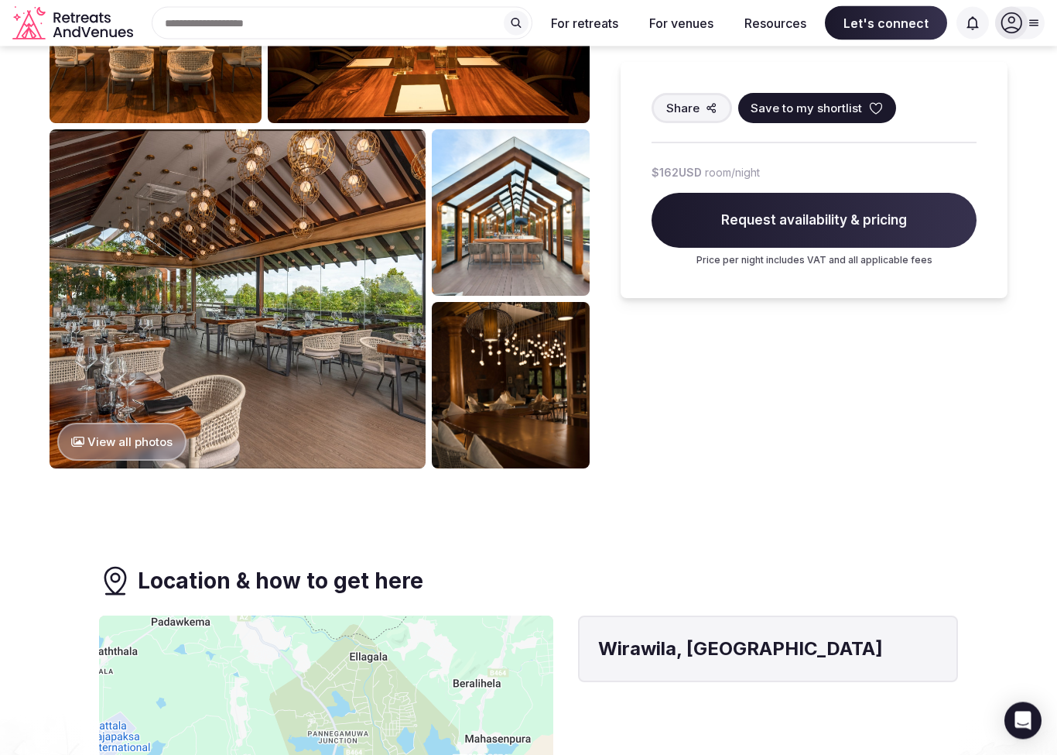
scroll to position [865, 0]
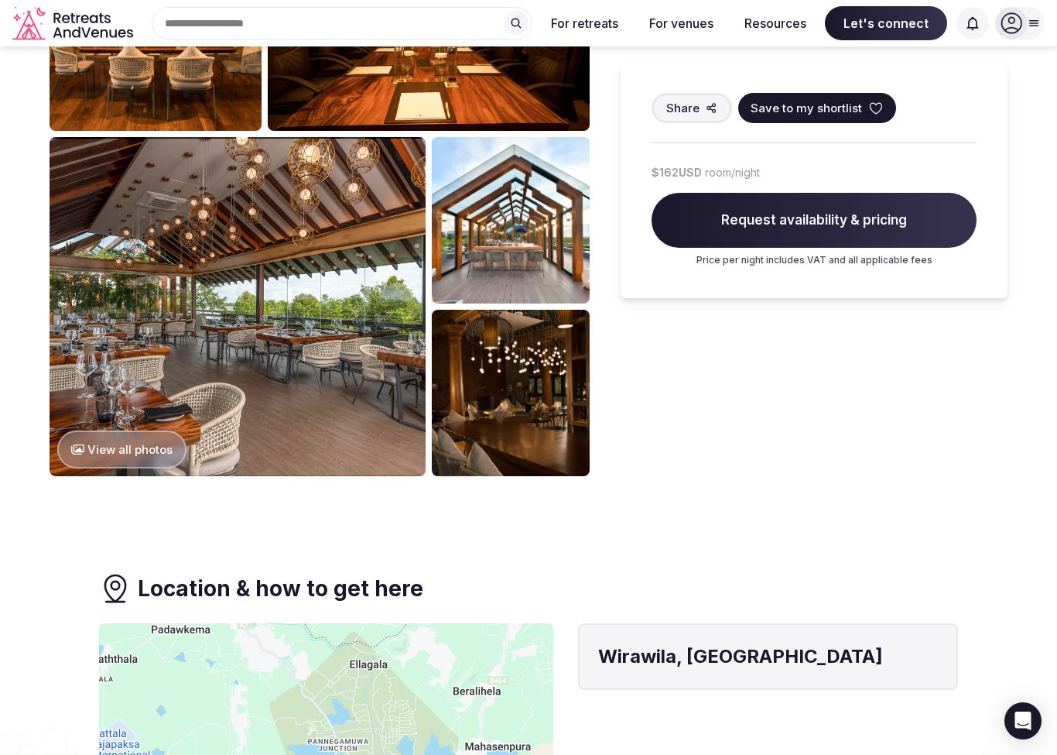
click at [120, 446] on button "View all photos" at bounding box center [121, 449] width 129 height 38
